Goal: Use online tool/utility: Utilize a website feature to perform a specific function

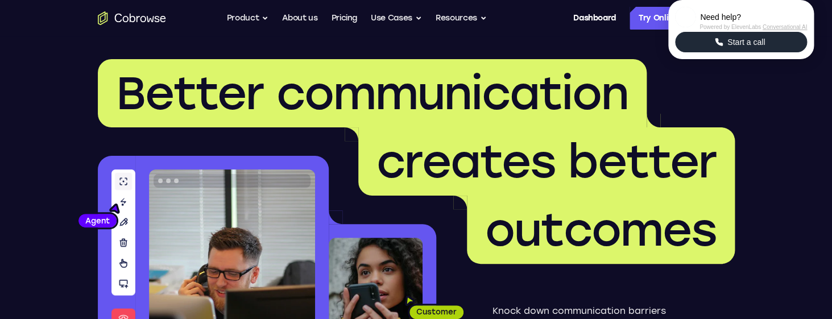
click at [709, 52] on button "Start a call" at bounding box center [741, 42] width 132 height 20
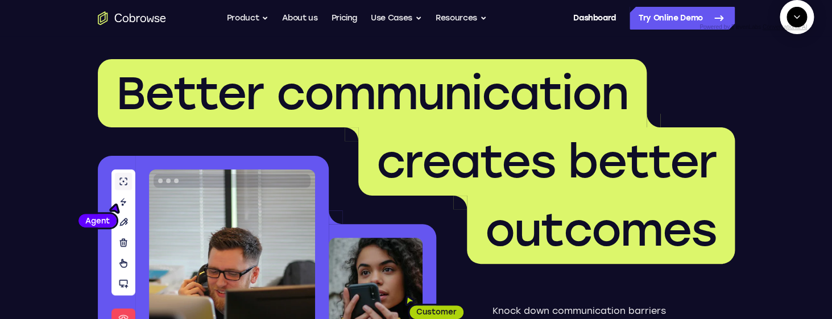
click at [790, 51] on icon "Start a call" at bounding box center [797, 43] width 15 height 15
click at [777, 75] on span "New call" at bounding box center [780, 69] width 37 height 11
click at [776, 80] on button "Mute microphone" at bounding box center [770, 69] width 20 height 20
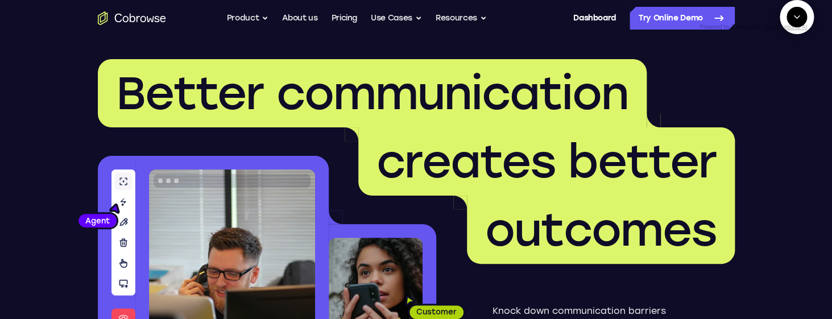
click at [797, 75] on icon "End" at bounding box center [795, 69] width 10 height 10
click at [778, 75] on span "New call" at bounding box center [780, 69] width 37 height 11
click at [755, 80] on textarea "Text message input" at bounding box center [769, 69] width 28 height 20
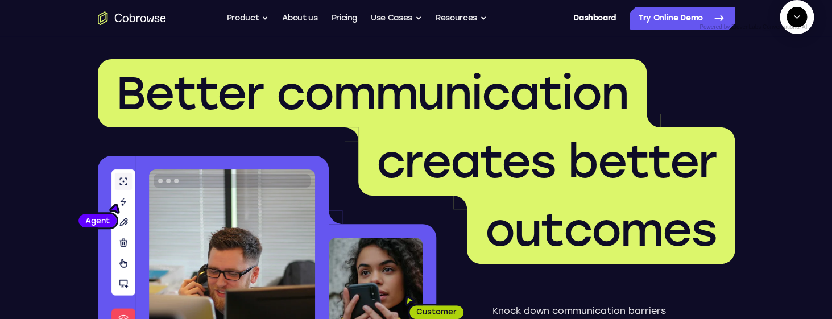
type textarea "add a team member"
click at [769, 75] on icon "Mute microphone" at bounding box center [770, 69] width 10 height 10
click at [755, 80] on textarea "Text message input" at bounding box center [769, 69] width 28 height 20
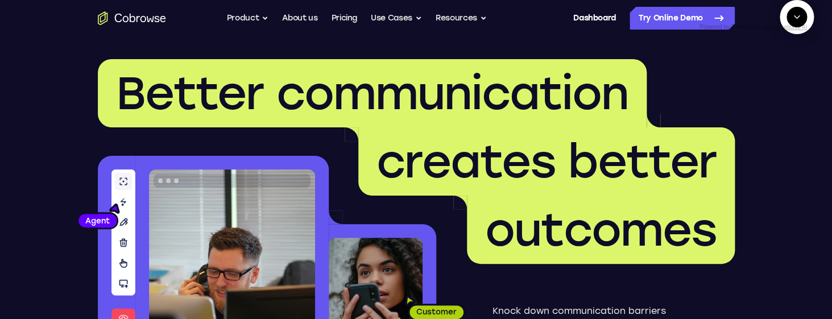
type textarea "yes"
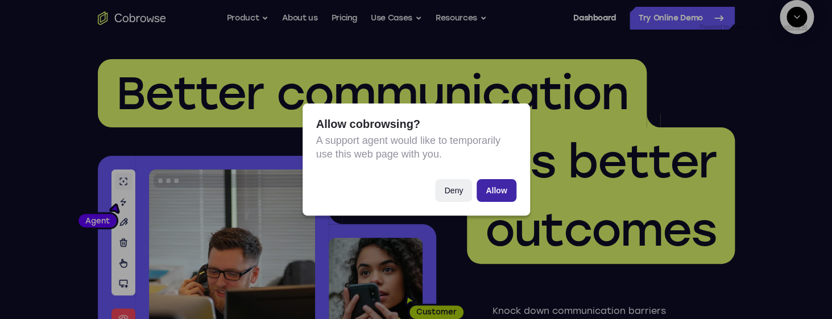
click at [503, 189] on button "Allow" at bounding box center [496, 190] width 39 height 23
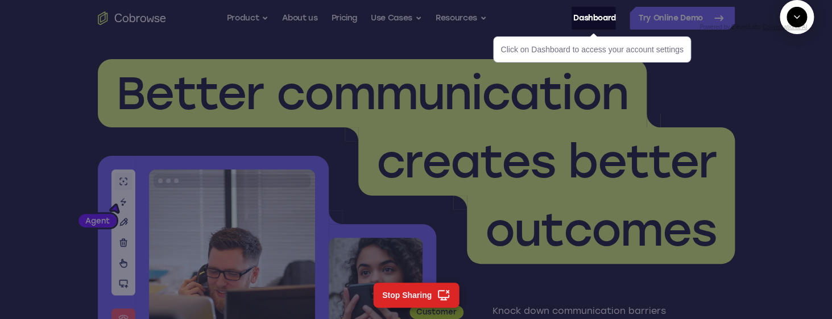
scroll to position [502, 0]
click at [578, 18] on link "Dashboard" at bounding box center [595, 18] width 43 height 23
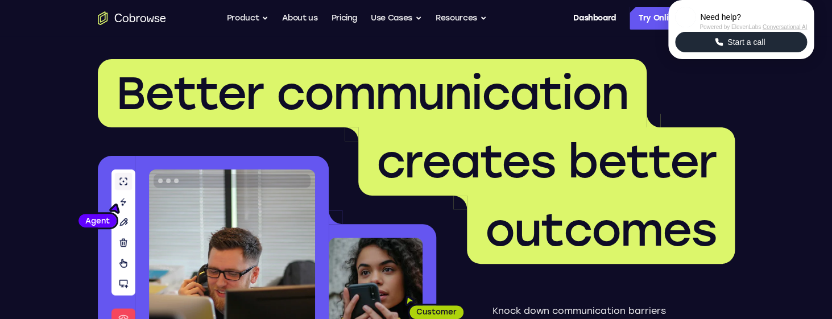
click at [708, 52] on button "Start a call" at bounding box center [741, 42] width 132 height 20
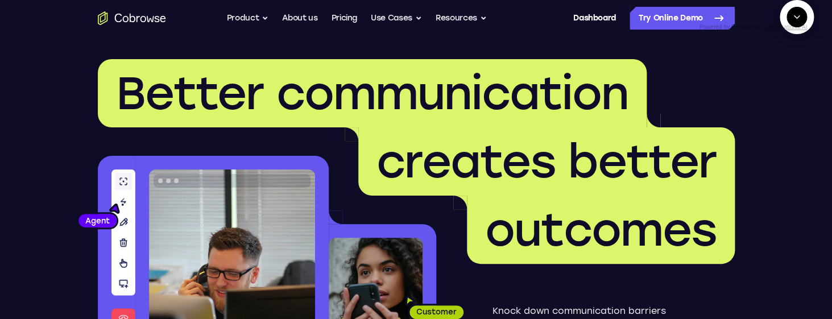
click at [791, 49] on icon "Start a call" at bounding box center [796, 43] width 11 height 11
click at [797, 73] on icon "End" at bounding box center [794, 69] width 7 height 7
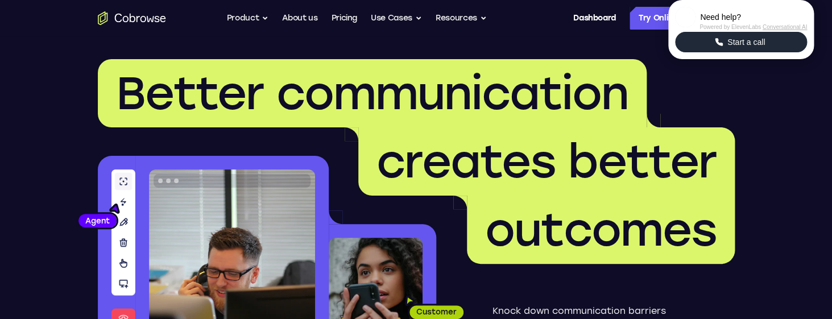
click at [756, 48] on span "Start a call" at bounding box center [746, 41] width 44 height 11
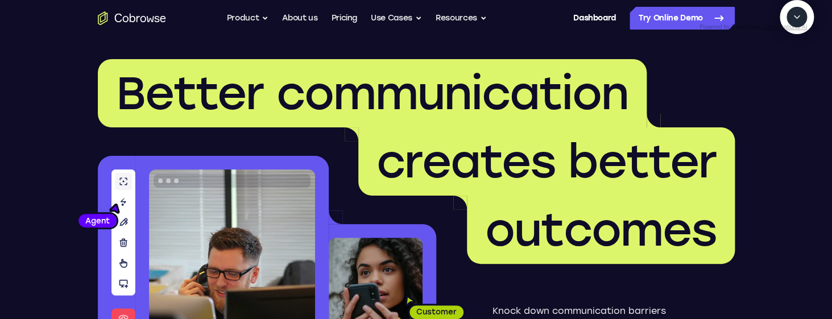
click at [782, 59] on button "Start a call" at bounding box center [797, 43] width 31 height 31
click at [786, 75] on span "New call" at bounding box center [780, 69] width 37 height 11
click at [797, 75] on icon "End" at bounding box center [795, 69] width 10 height 10
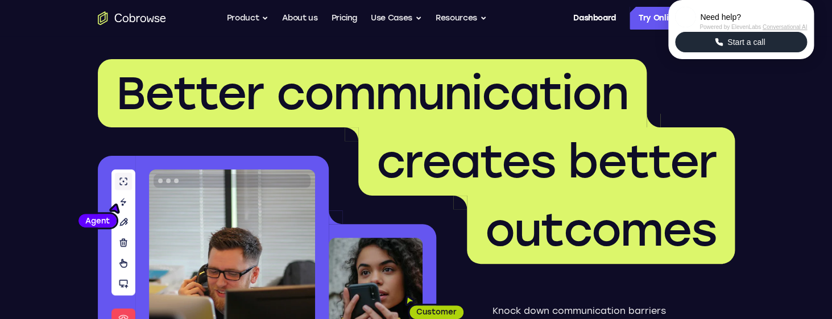
click at [718, 47] on icon "Start a call" at bounding box center [719, 42] width 10 height 10
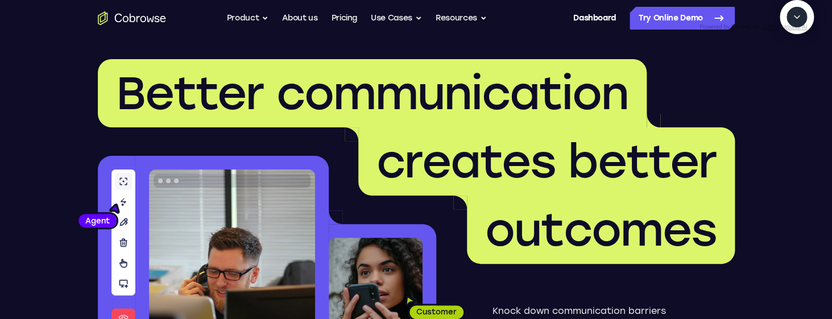
click at [791, 49] on icon "Start a call" at bounding box center [796, 43] width 11 height 11
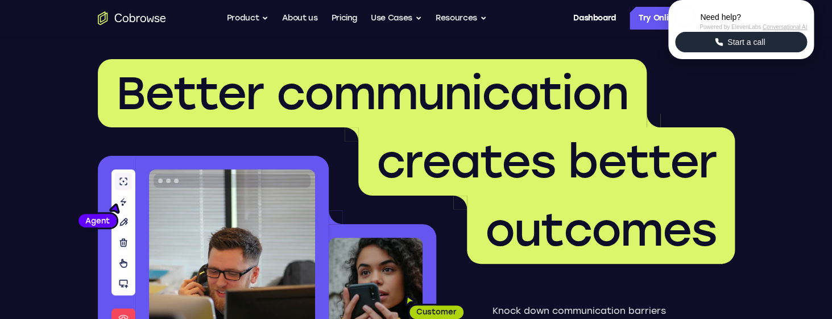
click at [689, 52] on button "Start a call" at bounding box center [741, 42] width 132 height 20
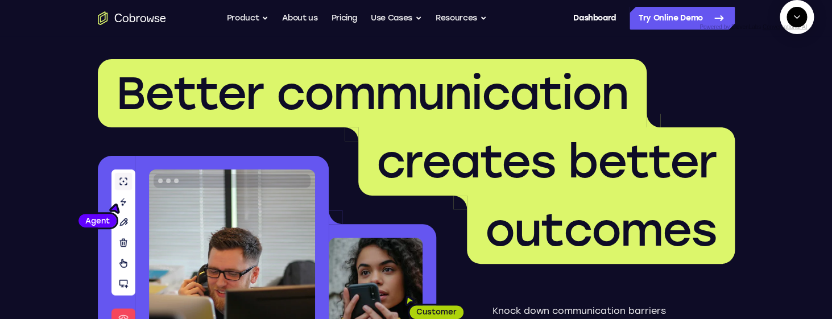
click at [790, 51] on icon "Start a call" at bounding box center [797, 43] width 15 height 15
click at [755, 80] on textarea "Text message input" at bounding box center [769, 69] width 28 height 20
type textarea "add a team member"
click at [776, 80] on button "Mute microphone" at bounding box center [770, 69] width 20 height 20
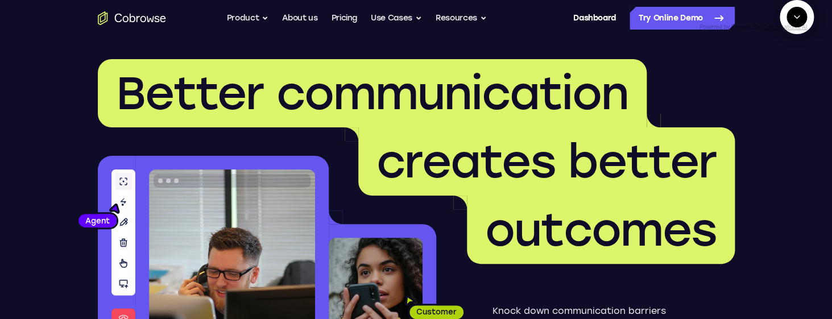
click at [755, 80] on textarea "Text message input" at bounding box center [769, 69] width 28 height 20
type textarea "yes"
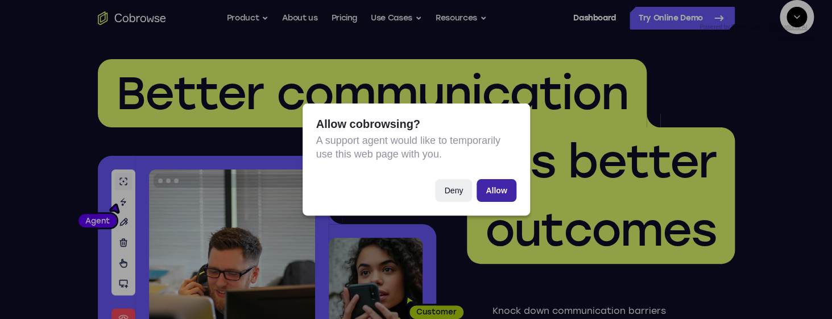
click at [512, 189] on button "Allow" at bounding box center [496, 190] width 39 height 23
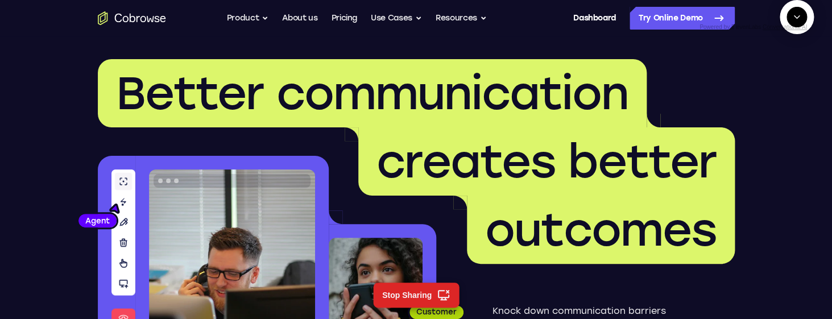
scroll to position [293, 0]
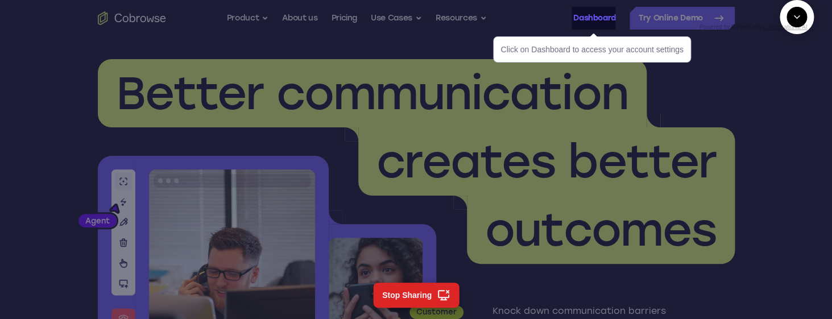
click at [582, 22] on link "Dashboard" at bounding box center [595, 18] width 43 height 23
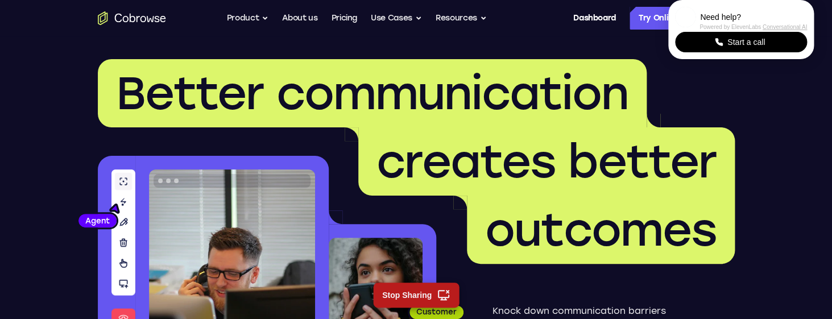
click at [391, 296] on button "Stop Sharing" at bounding box center [416, 295] width 86 height 25
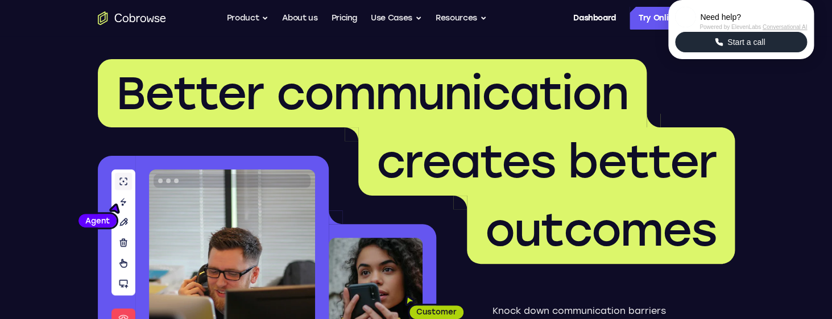
click at [785, 52] on button "Start a call" at bounding box center [741, 42] width 132 height 20
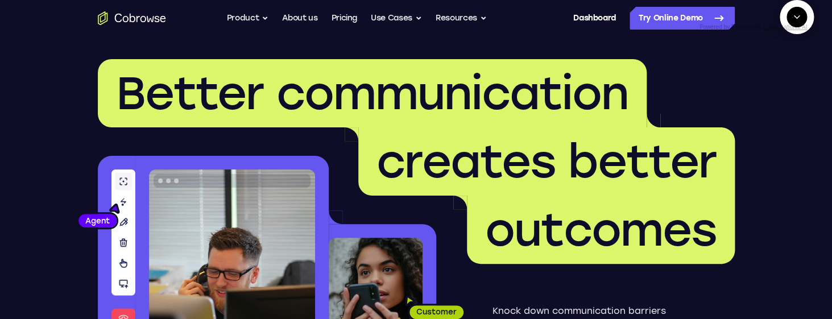
click at [789, 80] on textarea "Text message input" at bounding box center [803, 69] width 28 height 20
type textarea "add a team member"
click at [789, 80] on textarea "Text message input" at bounding box center [803, 69] width 28 height 20
type textarea "yes"
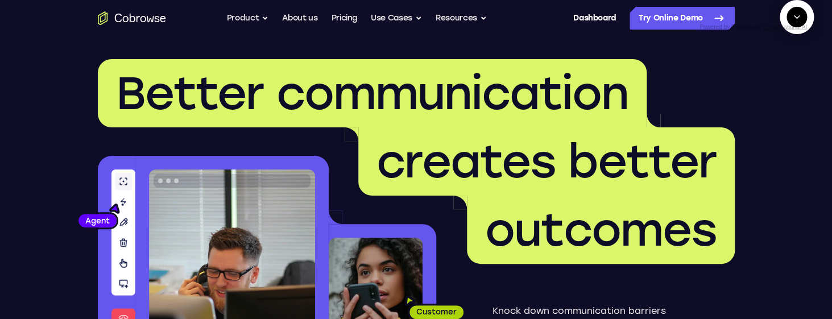
scroll to position [118, 0]
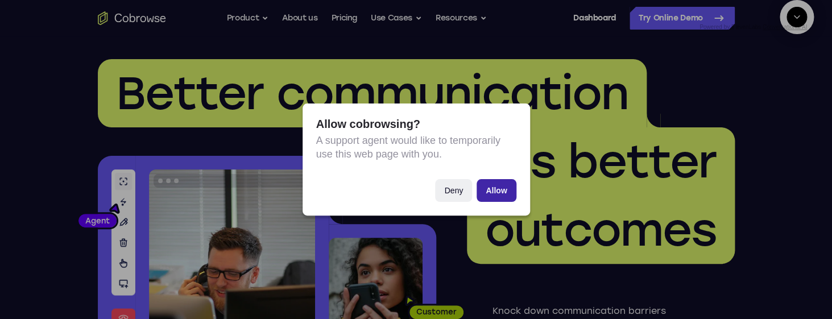
click at [501, 196] on button "Allow" at bounding box center [496, 190] width 39 height 23
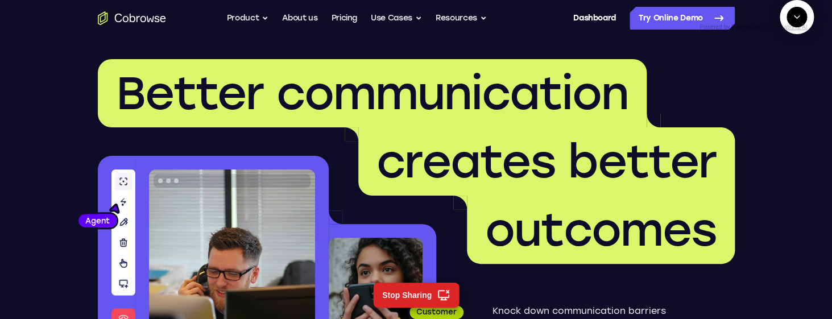
scroll to position [200, 0]
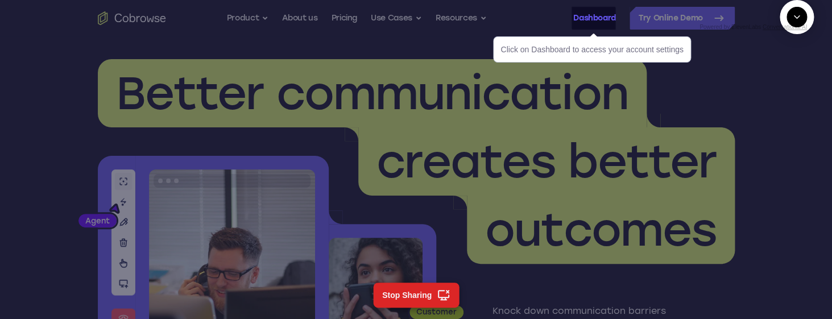
click at [574, 15] on link "Dashboard" at bounding box center [595, 18] width 43 height 23
